Goal: Task Accomplishment & Management: Manage account settings

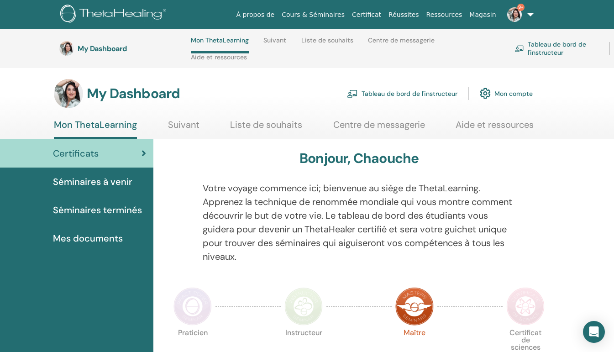
scroll to position [353, 0]
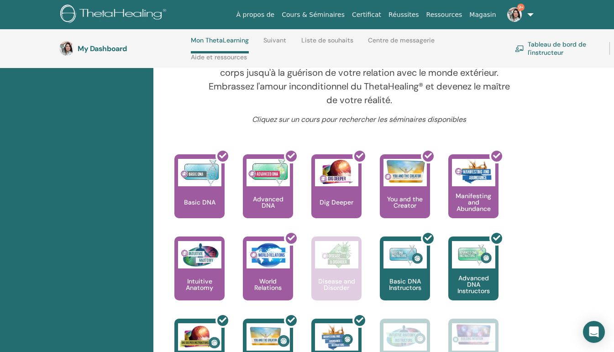
click at [512, 19] on img at bounding box center [514, 14] width 15 height 15
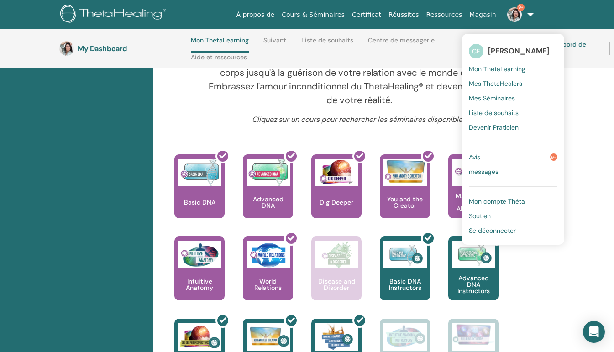
click at [498, 100] on span "Mes Séminaires" at bounding box center [492, 98] width 46 height 8
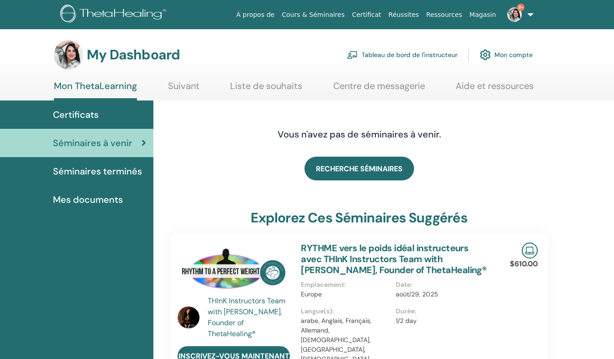
click at [357, 63] on link "Tableau de bord de l'instructeur" at bounding box center [402, 55] width 111 height 20
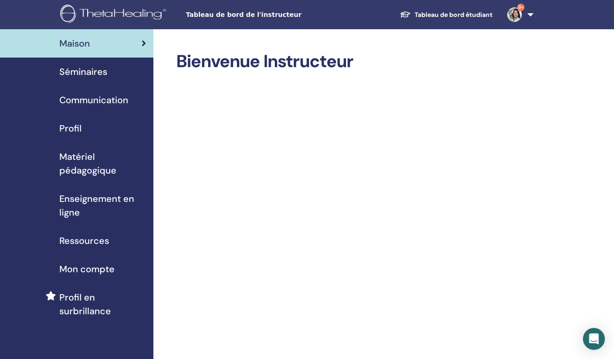
click at [111, 73] on div "Séminaires" at bounding box center [76, 72] width 139 height 14
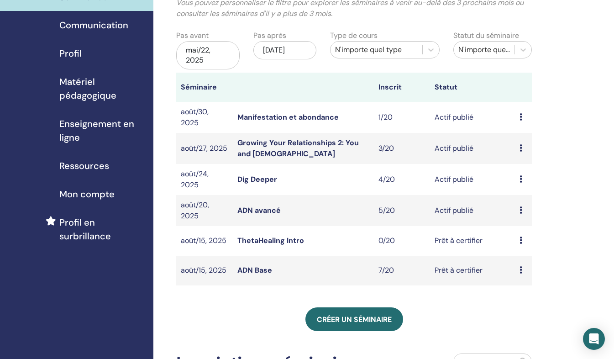
scroll to position [75, 0]
click at [521, 209] on icon at bounding box center [521, 209] width 3 height 7
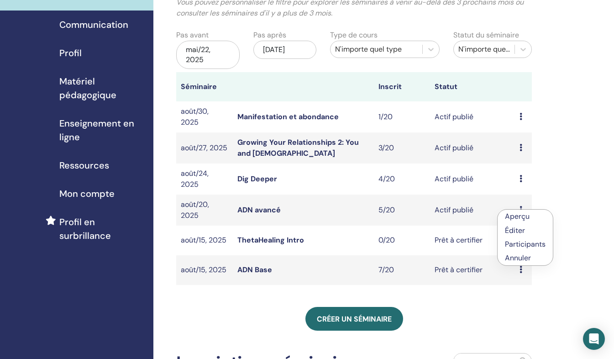
click at [518, 242] on link "Participants" at bounding box center [525, 244] width 41 height 10
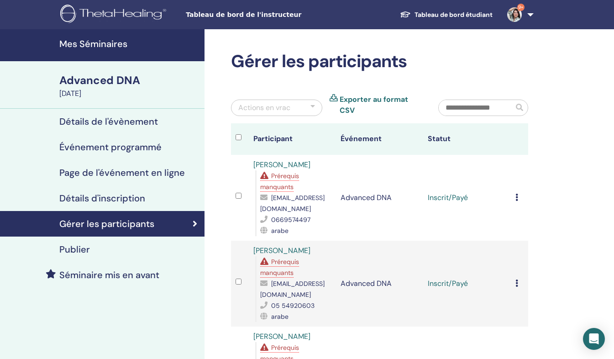
click at [517, 194] on icon at bounding box center [517, 197] width 3 height 7
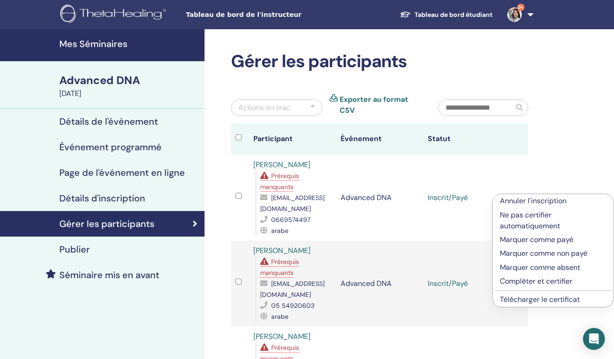
click at [537, 295] on link "Télécharger le certificat" at bounding box center [540, 300] width 80 height 10
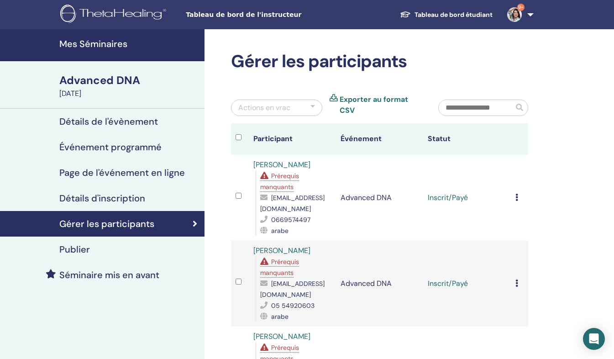
click at [512, 276] on td "Annuler l'inscription Ne pas certifier automatiquement Marquer comme payé Marqu…" at bounding box center [519, 284] width 17 height 86
click at [515, 278] on td "Annuler l'inscription Ne pas certifier automatiquement Marquer comme payé Marqu…" at bounding box center [519, 284] width 17 height 86
click at [516, 280] on icon at bounding box center [517, 283] width 3 height 7
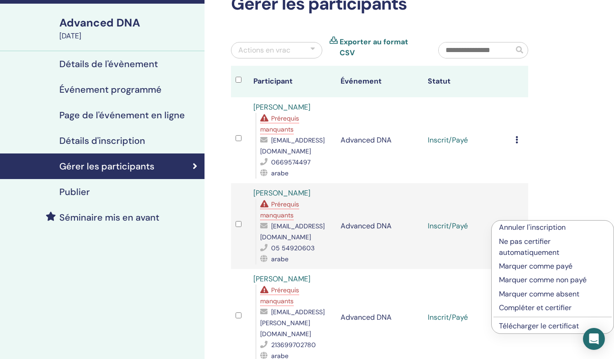
scroll to position [59, 0]
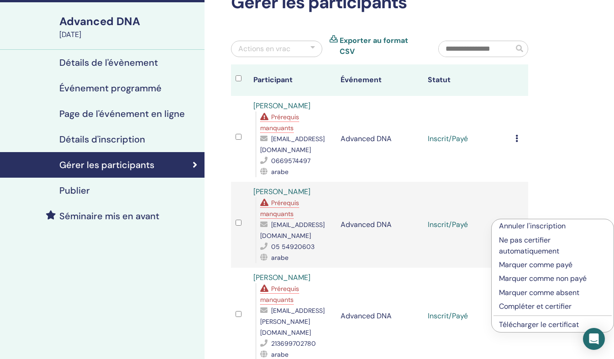
click at [537, 323] on link "Télécharger le certificat" at bounding box center [539, 325] width 80 height 10
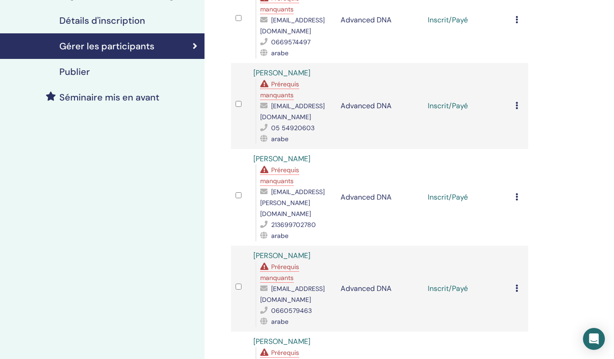
scroll to position [181, 0]
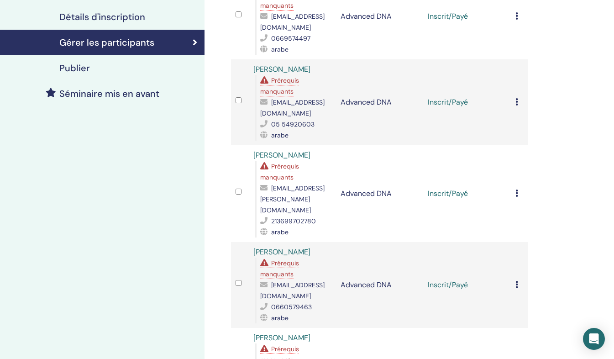
click at [557, 199] on div "Gérer les participants Actions en vrac Exporter au format CSV Participant Événe…" at bounding box center [410, 213] width 410 height 730
click at [516, 190] on icon at bounding box center [517, 193] width 3 height 7
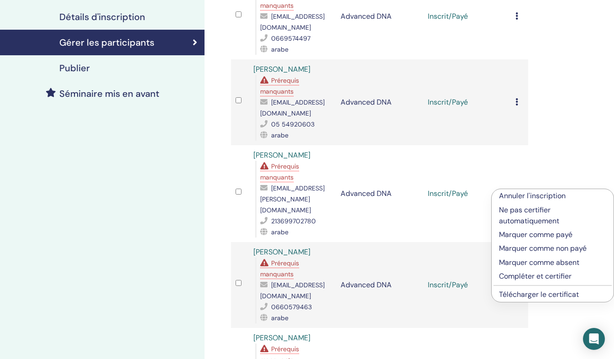
click at [523, 293] on link "Télécharger le certificat" at bounding box center [539, 295] width 80 height 10
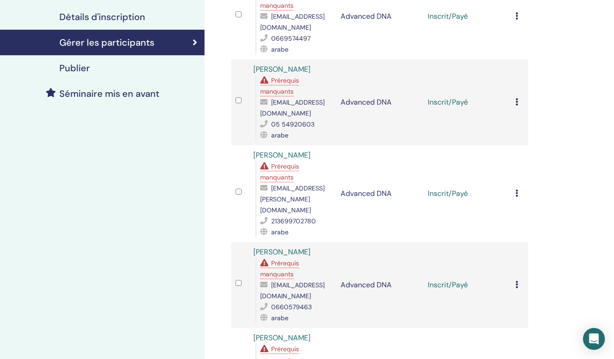
click at [517, 281] on icon at bounding box center [517, 284] width 3 height 7
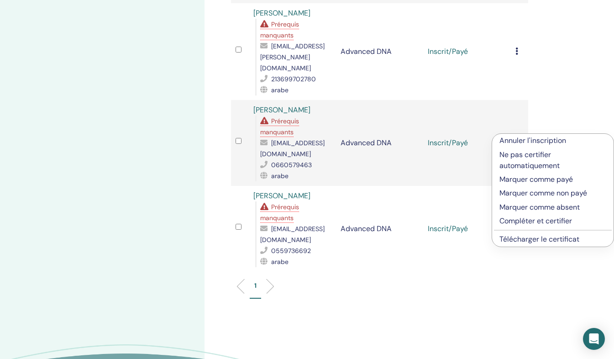
scroll to position [327, 0]
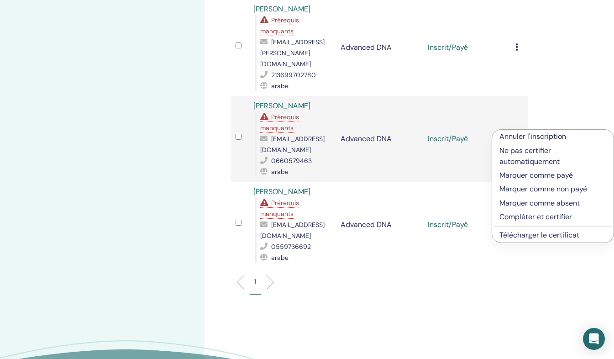
click at [559, 235] on link "Télécharger le certificat" at bounding box center [540, 235] width 80 height 10
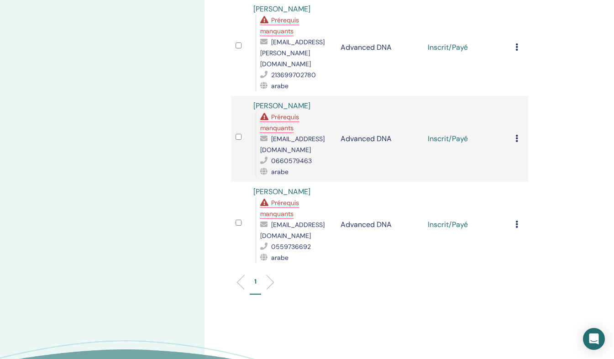
click at [553, 206] on div "Gérer les participants Actions en vrac Exporter au format CSV Participant Événe…" at bounding box center [410, 67] width 410 height 730
click at [517, 221] on icon at bounding box center [517, 224] width 3 height 7
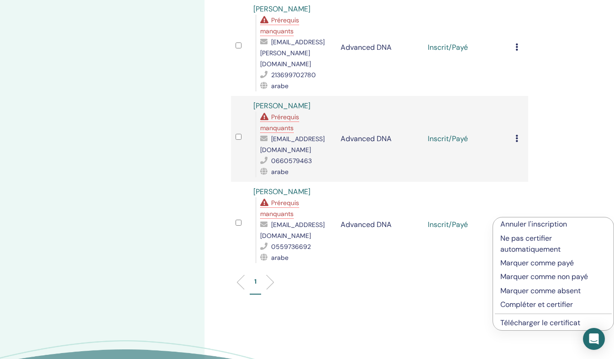
click at [529, 319] on link "Télécharger le certificat" at bounding box center [541, 323] width 80 height 10
